Goal: Use online tool/utility

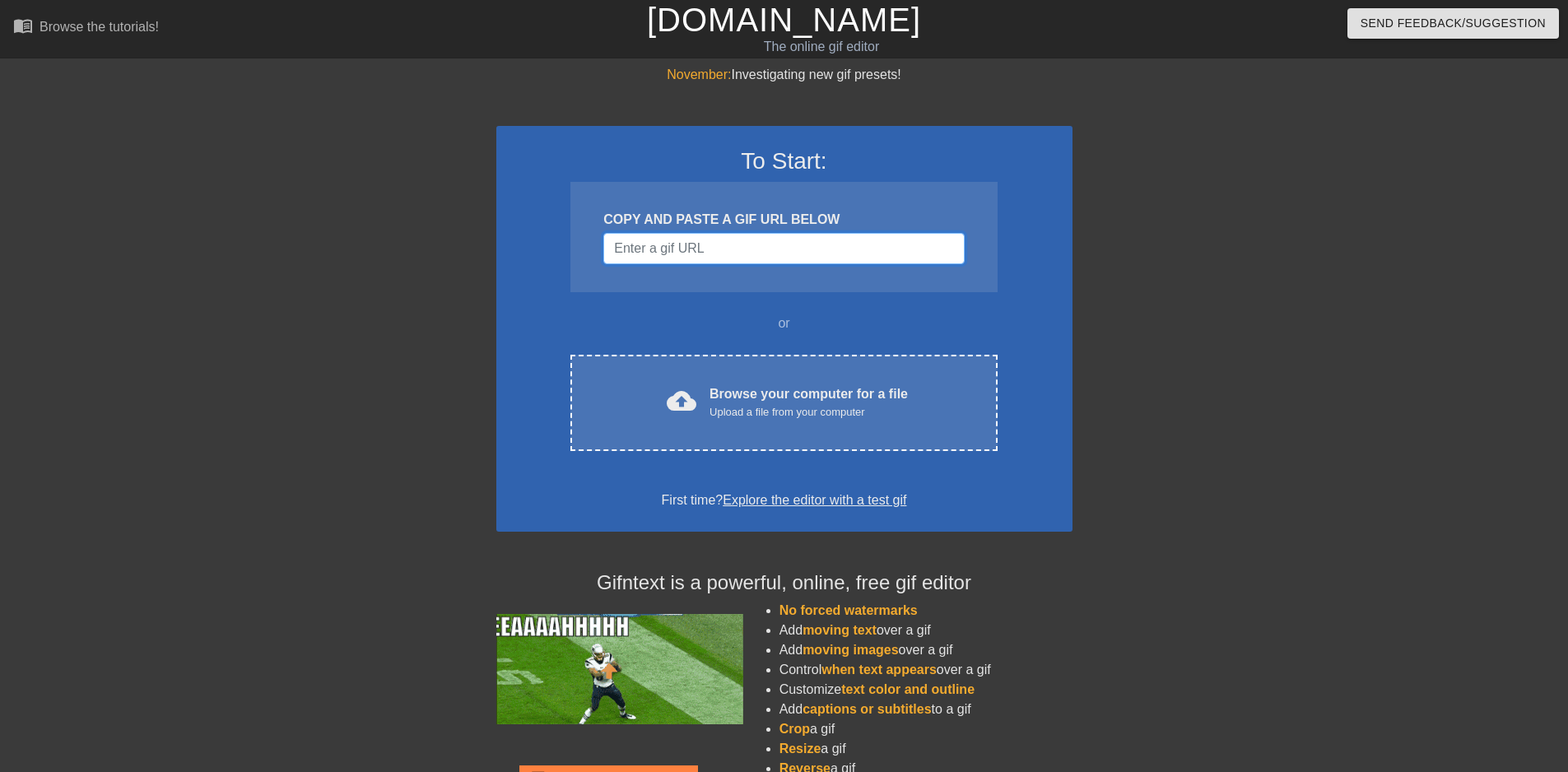
click at [722, 240] on input "Username" at bounding box center [783, 248] width 360 height 31
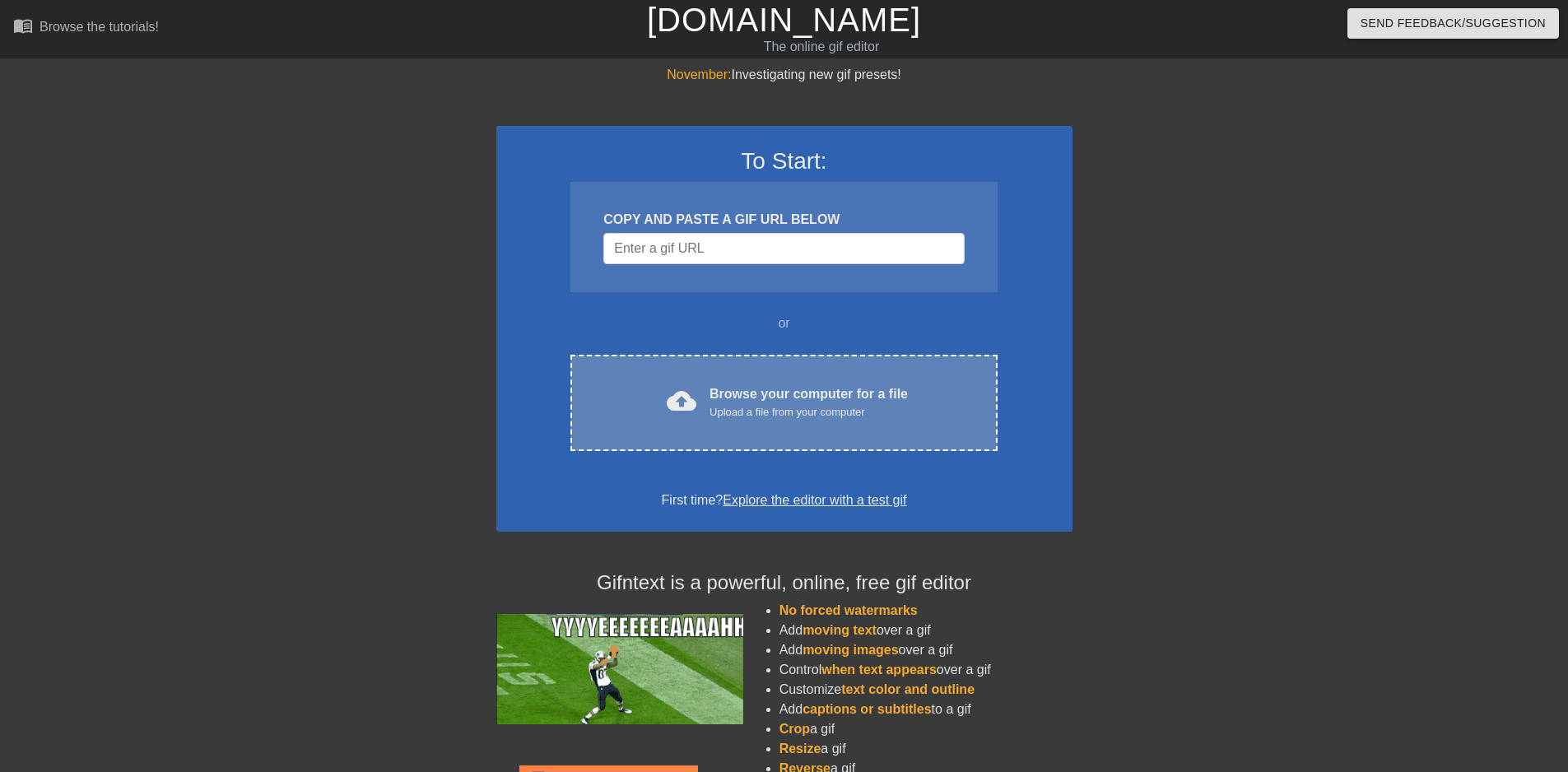
click at [697, 409] on span "cloud_upload" at bounding box center [681, 400] width 29 height 29
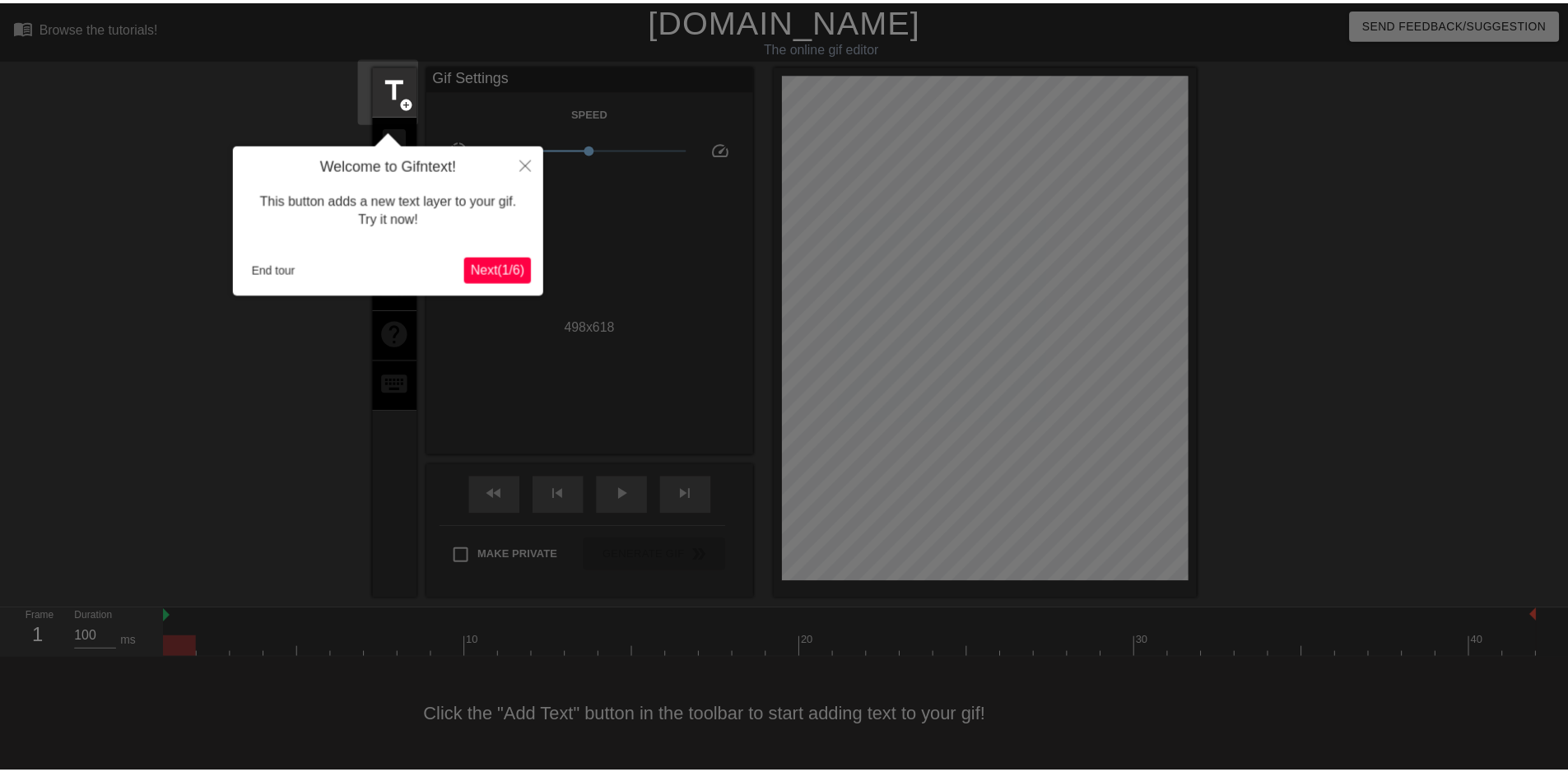
scroll to position [1, 0]
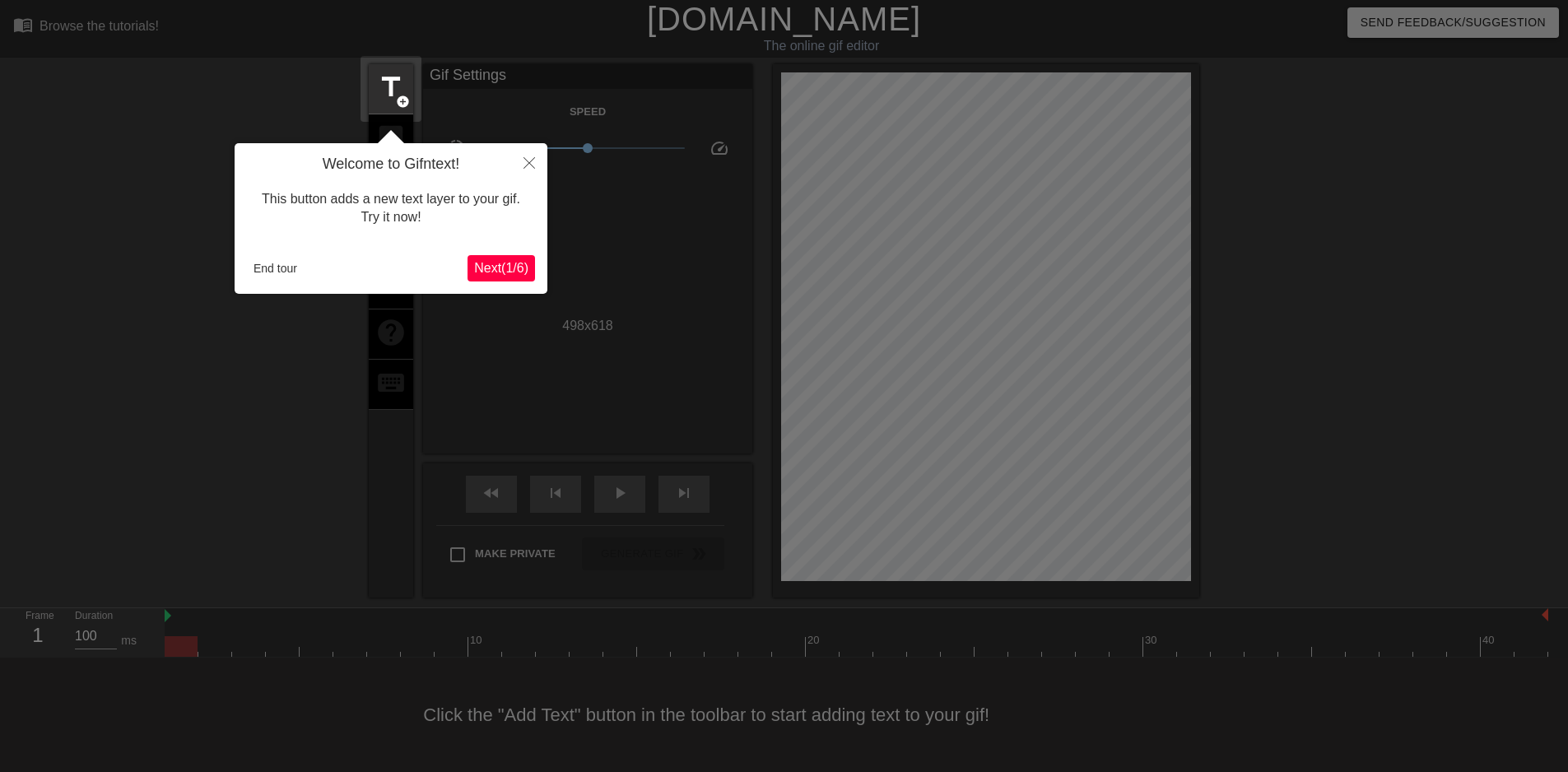
click at [509, 269] on span "Next ( 1 / 6 )" at bounding box center [501, 268] width 55 height 14
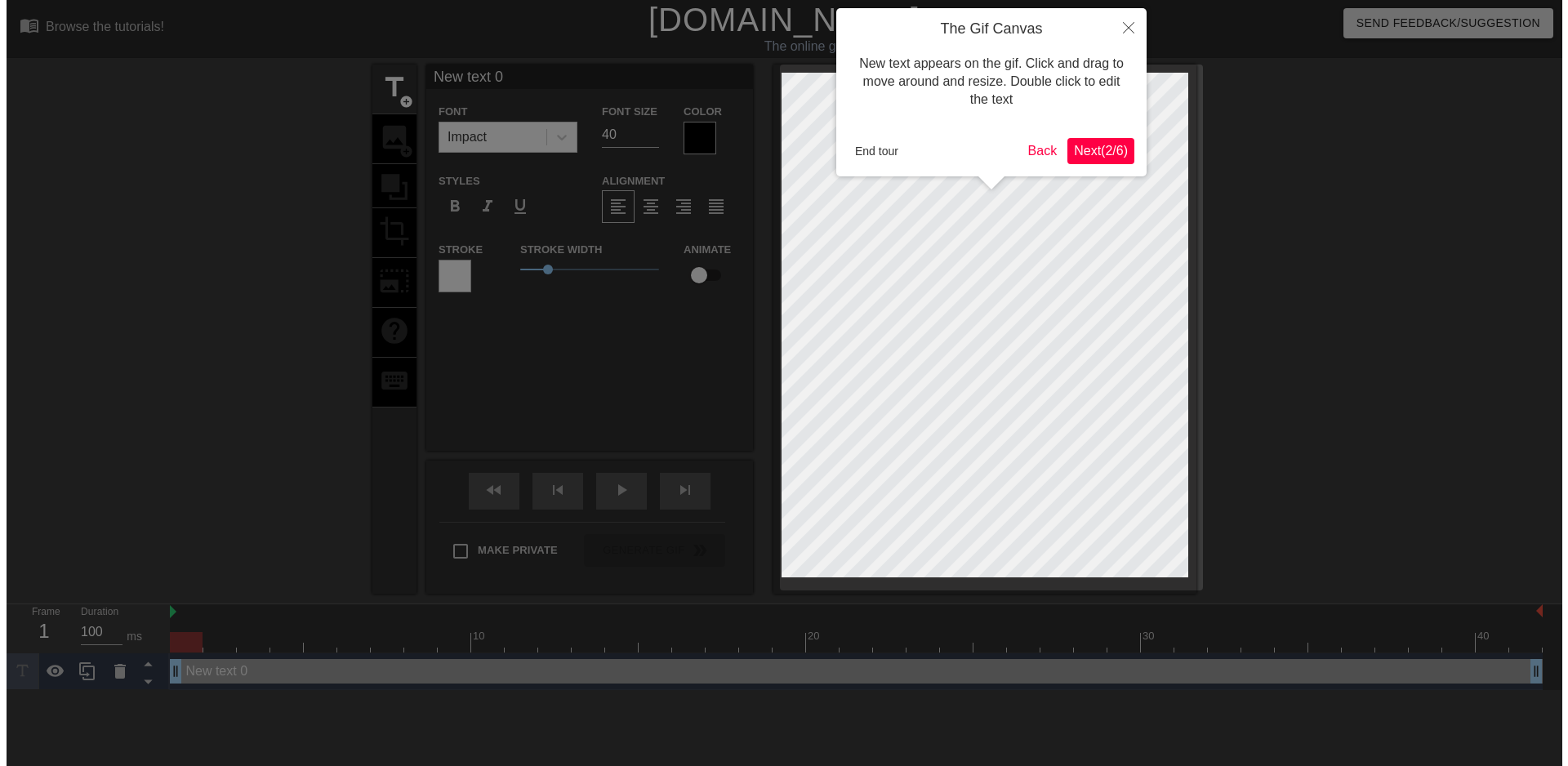
scroll to position [0, 0]
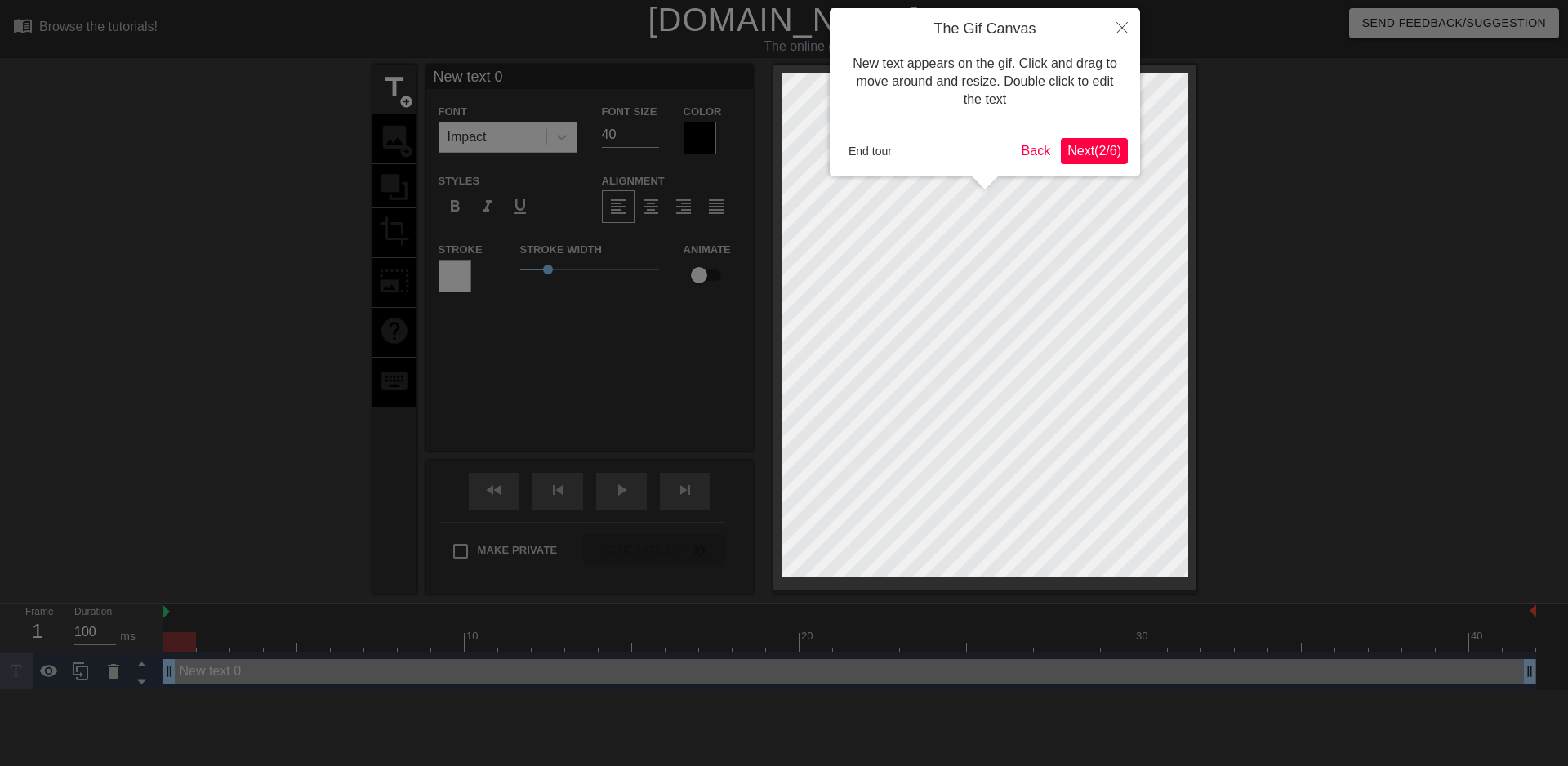
click at [1102, 147] on span "Next ( 2 / 6 )" at bounding box center [1094, 150] width 54 height 14
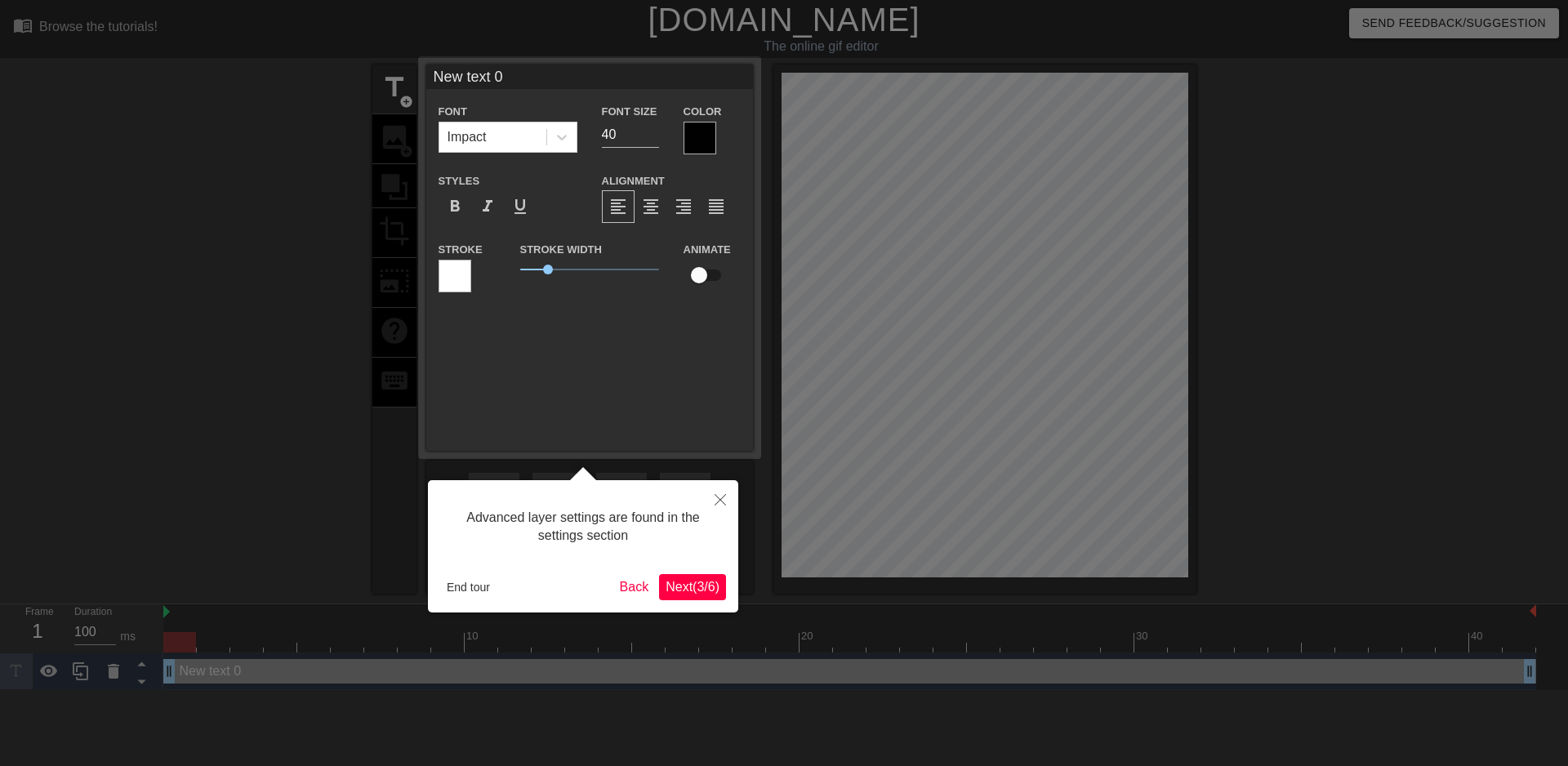
click at [701, 590] on span "Next ( 3 / 6 )" at bounding box center [692, 586] width 54 height 14
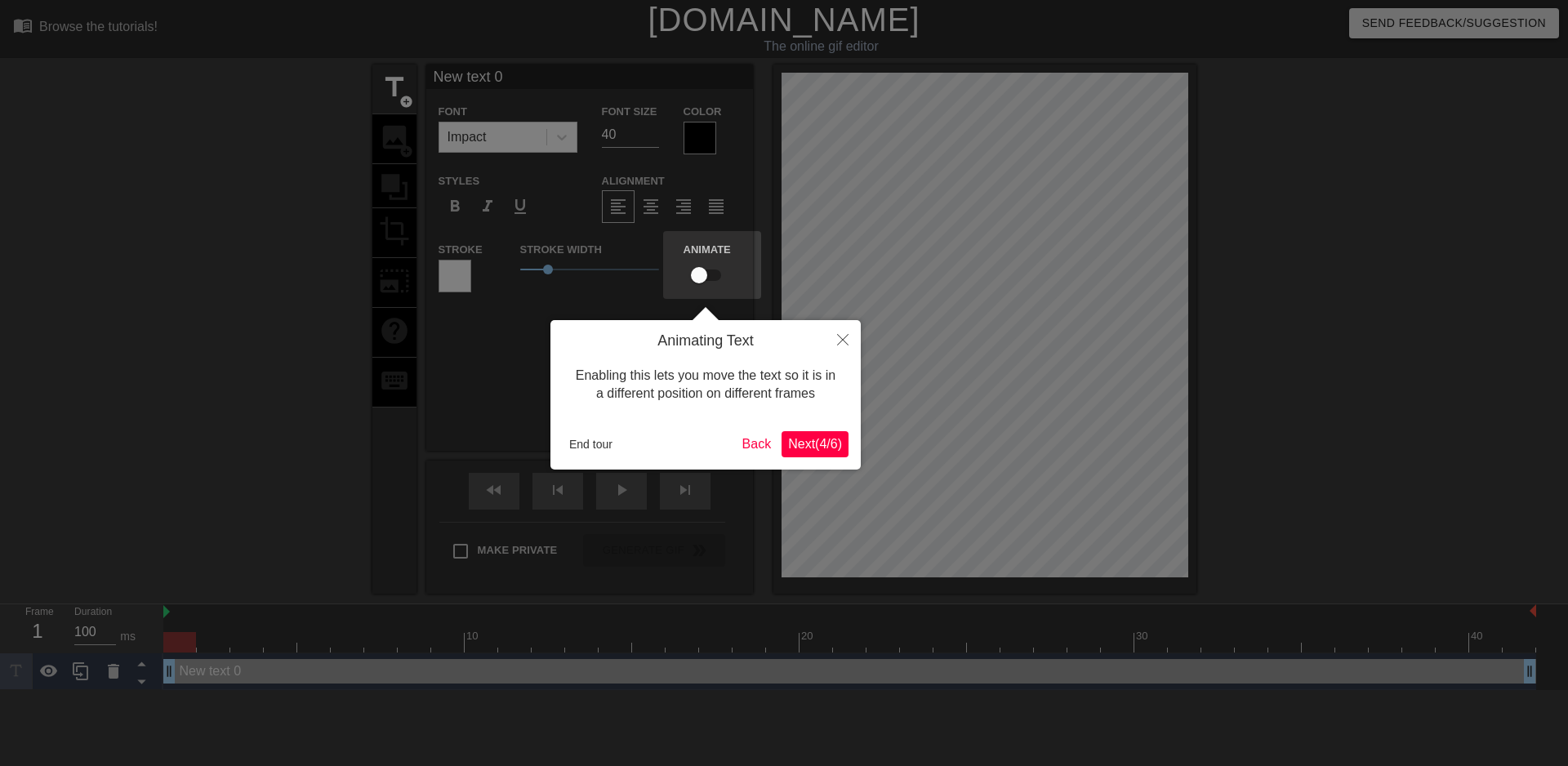
click at [817, 443] on span "Next ( 4 / 6 )" at bounding box center [814, 443] width 54 height 14
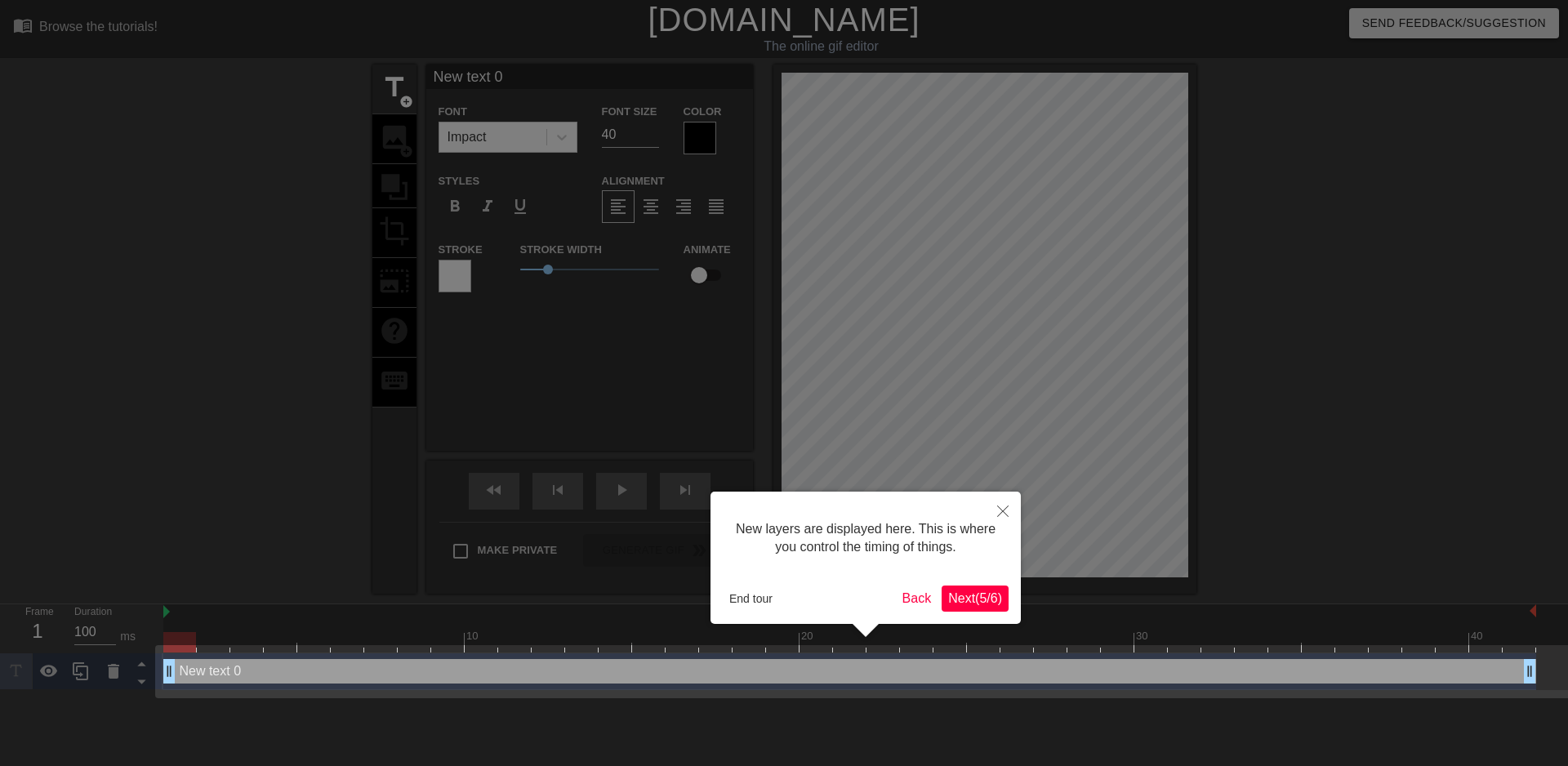
click at [976, 583] on div "New layers are displayed here. This is where you control the timing of things. …" at bounding box center [865, 558] width 310 height 133
click at [976, 591] on span "Next ( 5 / 6 )" at bounding box center [974, 598] width 54 height 14
